Goal: Task Accomplishment & Management: Use online tool/utility

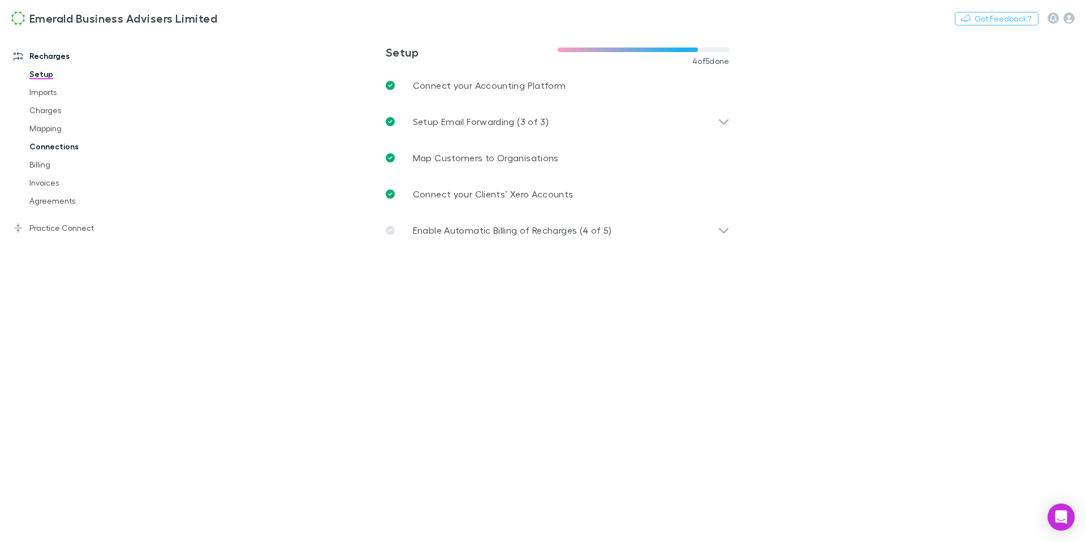
click at [53, 148] on link "Connections" at bounding box center [81, 146] width 126 height 18
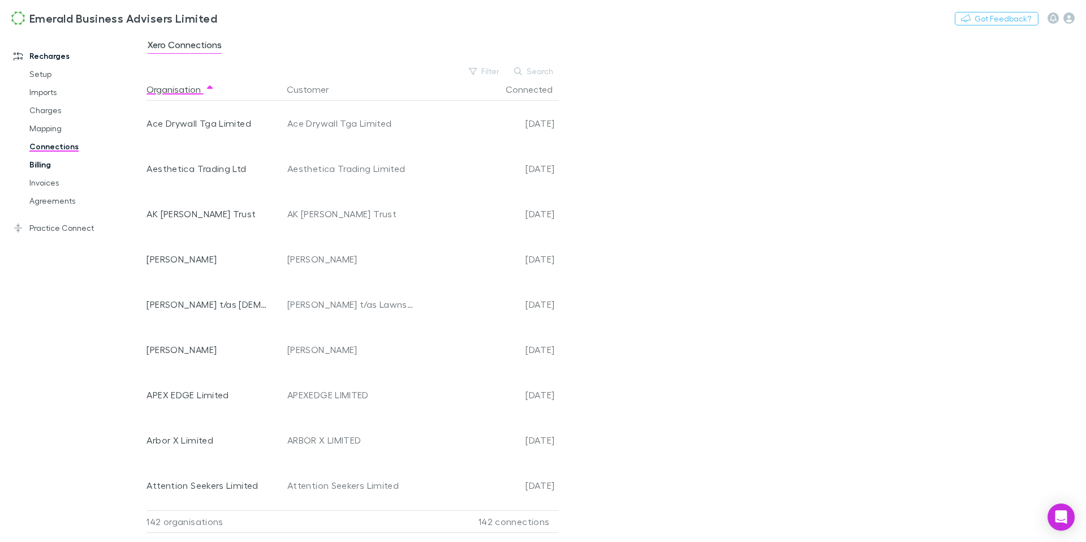
click at [46, 166] on link "Billing" at bounding box center [81, 165] width 126 height 18
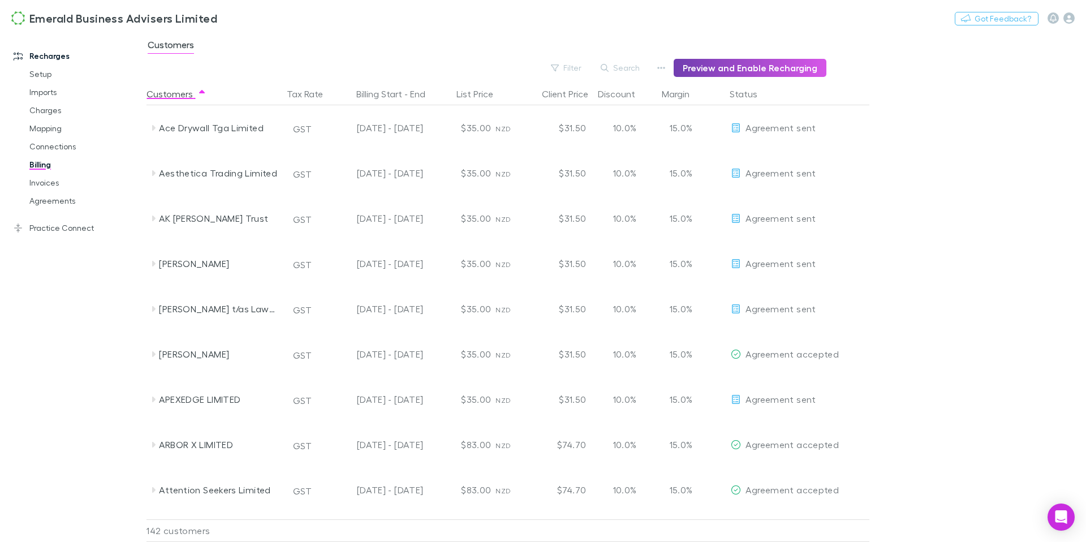
click at [730, 73] on button "Preview and Enable Recharging" at bounding box center [750, 68] width 153 height 18
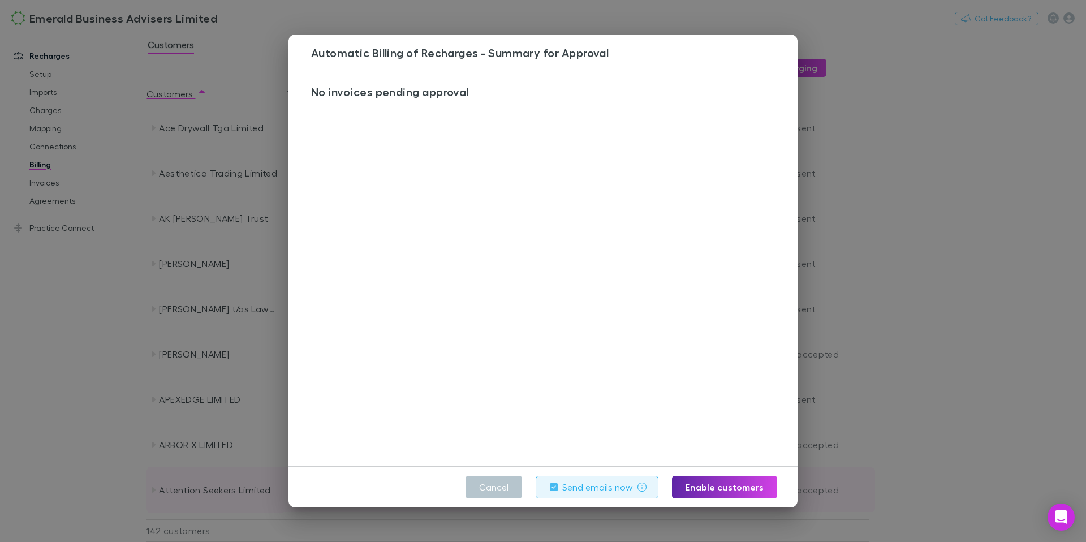
click at [502, 489] on button "Cancel" at bounding box center [494, 487] width 57 height 23
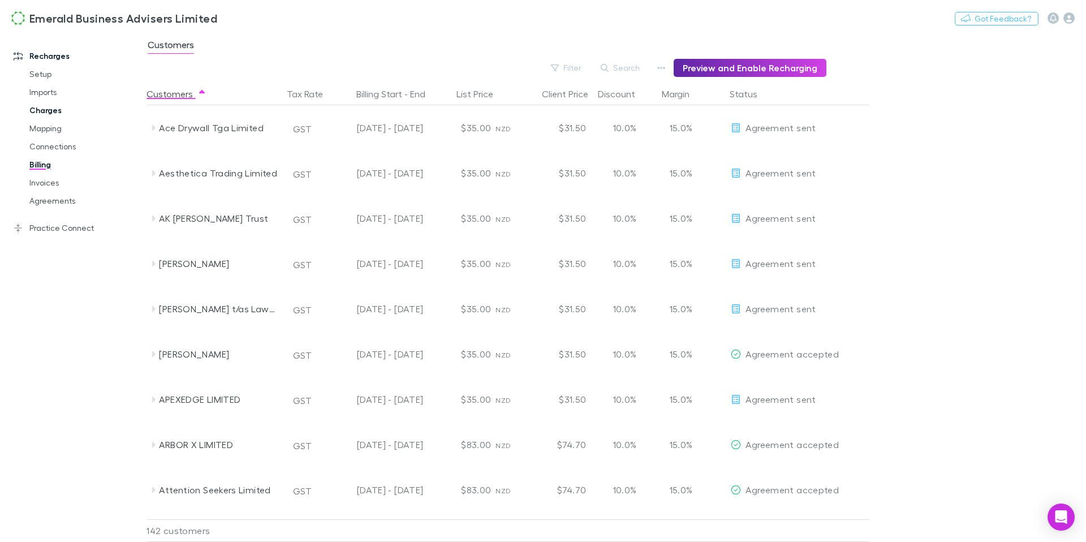
click at [55, 104] on link "Charges" at bounding box center [81, 110] width 126 height 18
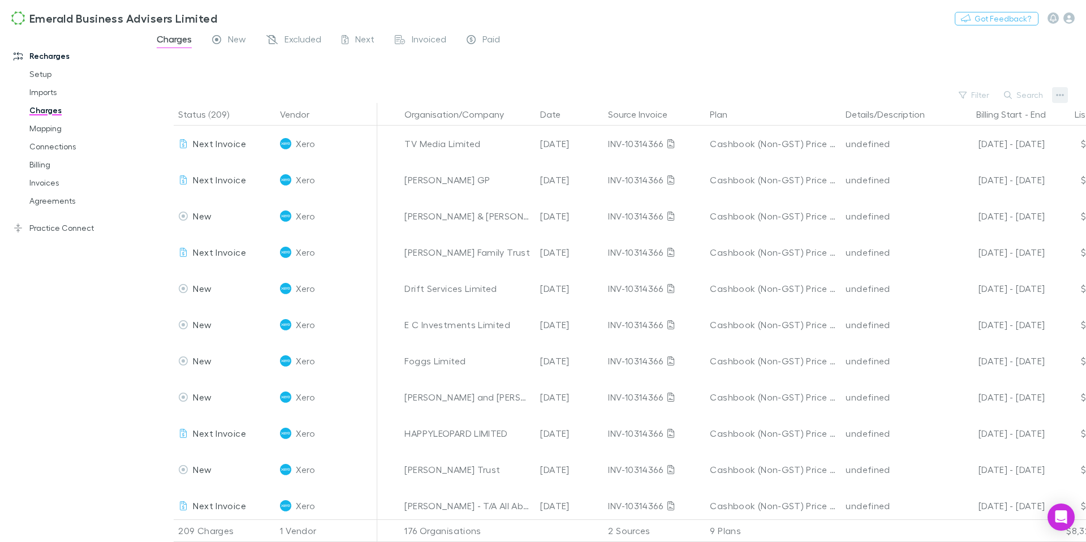
click at [1061, 94] on icon "button" at bounding box center [1060, 95] width 8 height 9
click at [48, 128] on div at bounding box center [543, 271] width 1086 height 542
click at [42, 94] on link "Imports" at bounding box center [81, 92] width 126 height 18
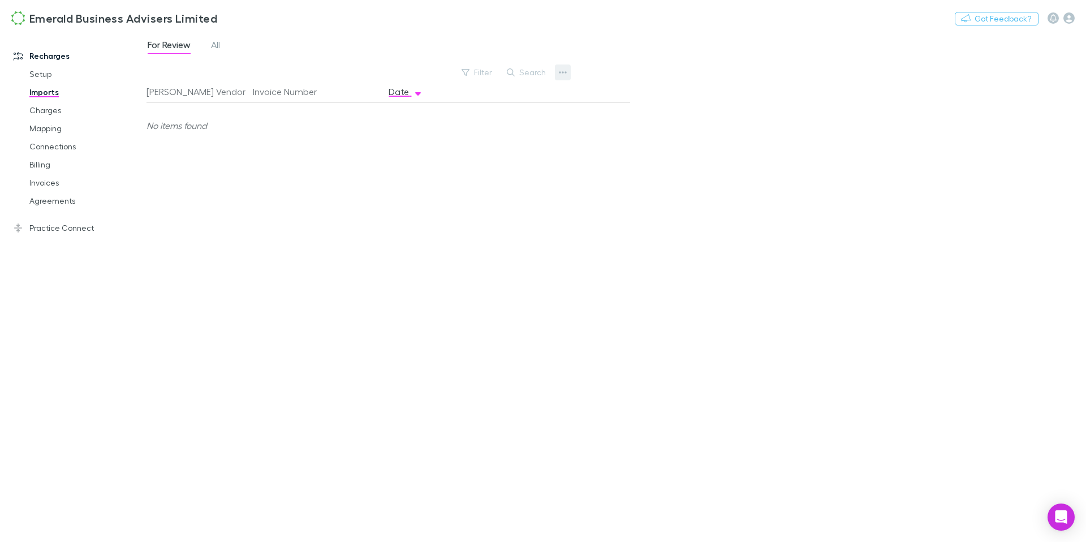
click at [564, 75] on icon "button" at bounding box center [563, 72] width 8 height 9
click at [41, 127] on div at bounding box center [543, 271] width 1086 height 542
click at [50, 127] on link "Mapping" at bounding box center [81, 128] width 126 height 18
click at [752, 74] on icon "button" at bounding box center [753, 72] width 8 height 9
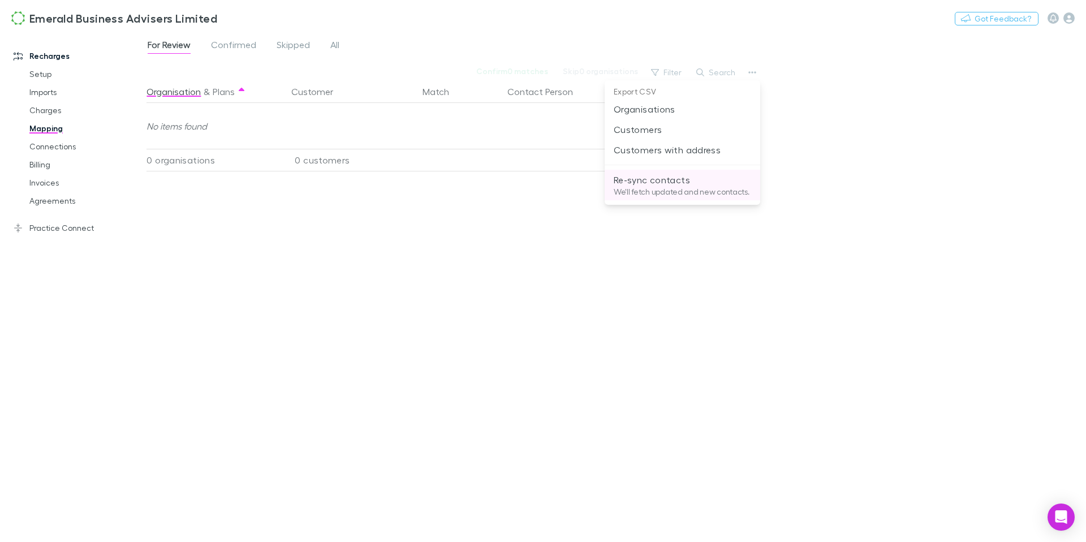
click at [677, 183] on p "Re-sync contacts" at bounding box center [682, 180] width 137 height 14
click at [758, 72] on button "button" at bounding box center [753, 72] width 16 height 16
click at [422, 207] on div at bounding box center [543, 271] width 1086 height 542
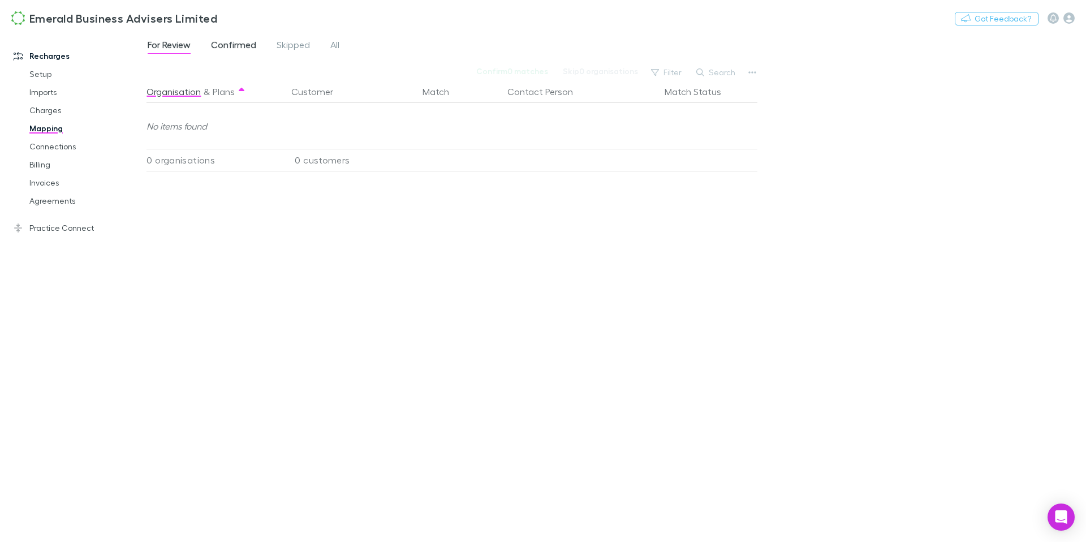
click at [231, 48] on span "Confirmed" at bounding box center [233, 46] width 45 height 15
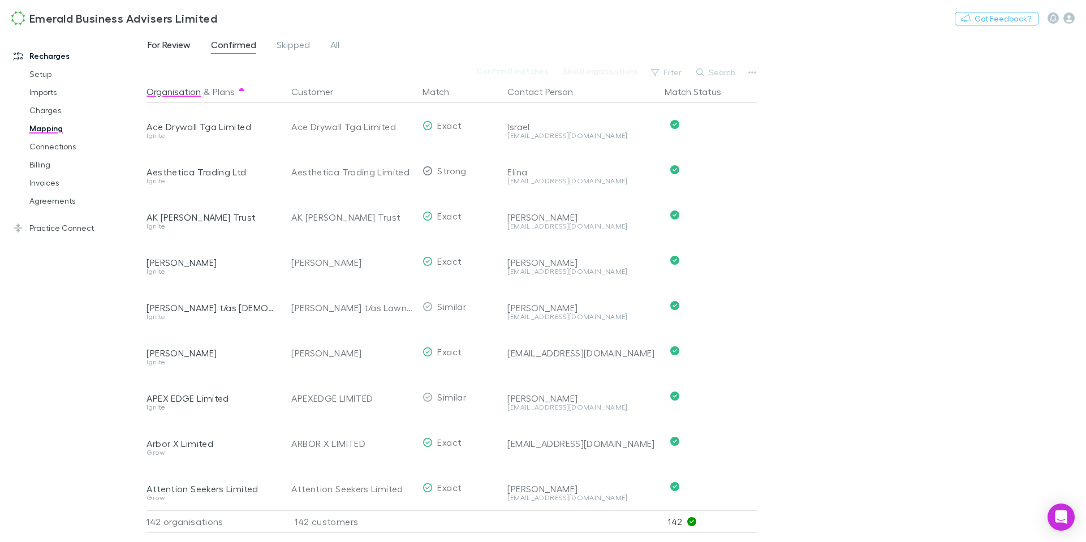
click at [162, 43] on span "For Review" at bounding box center [169, 46] width 43 height 15
